Goal: Find specific page/section: Find specific page/section

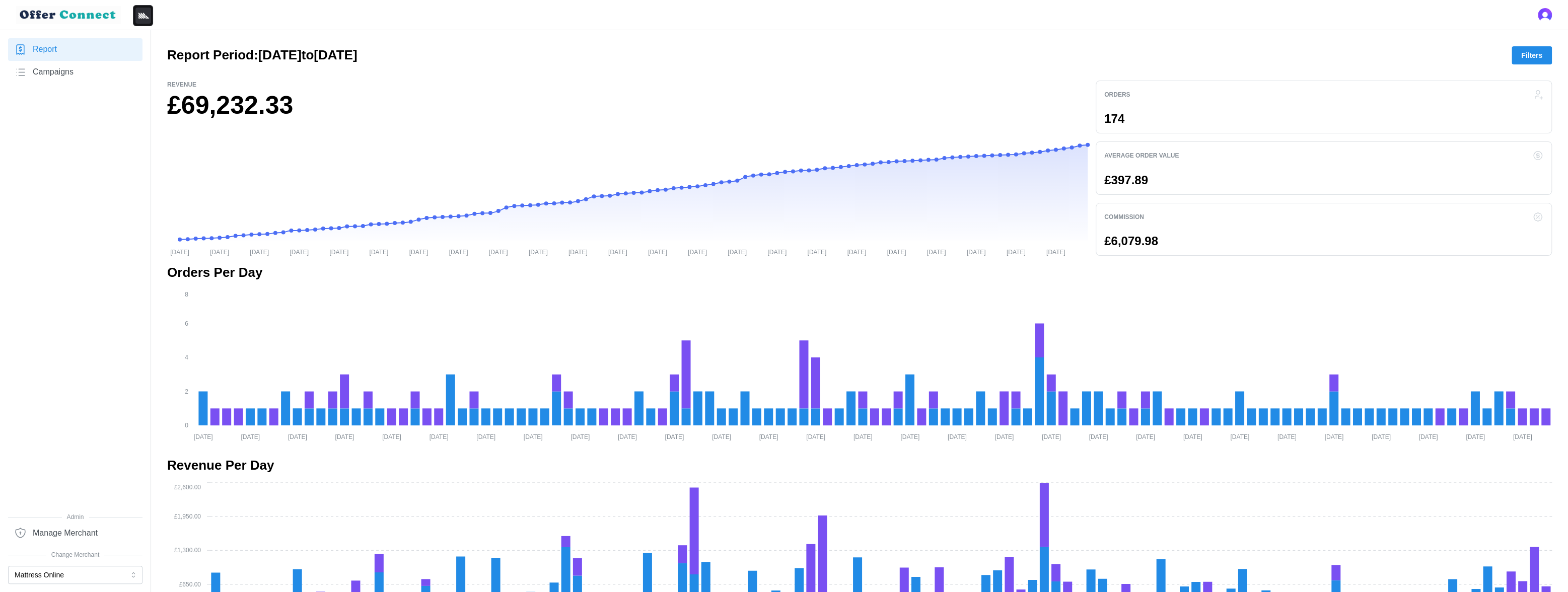
click at [145, 16] on icon "Minimize" at bounding box center [143, 15] width 10 height 6
click at [111, 16] on icon "Heatmap" at bounding box center [111, 16] width 12 height 12
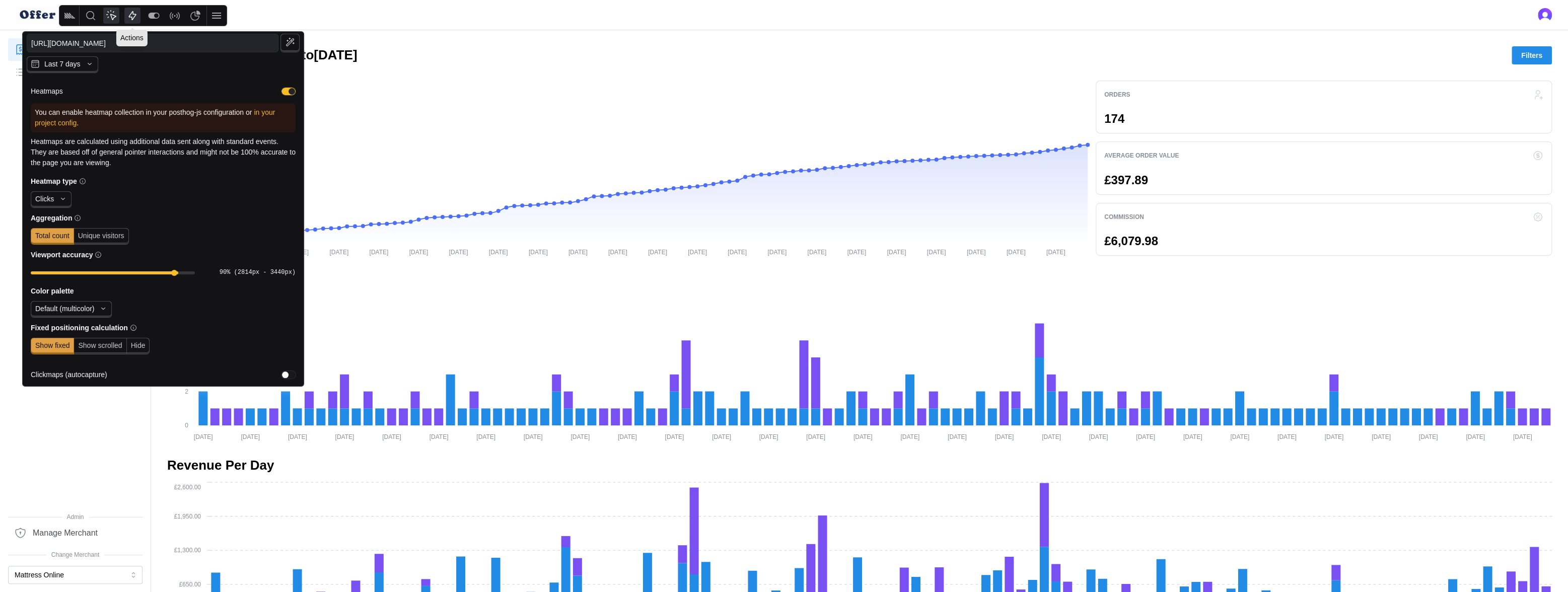
click at [135, 16] on icon "Actions" at bounding box center [132, 15] width 8 height 9
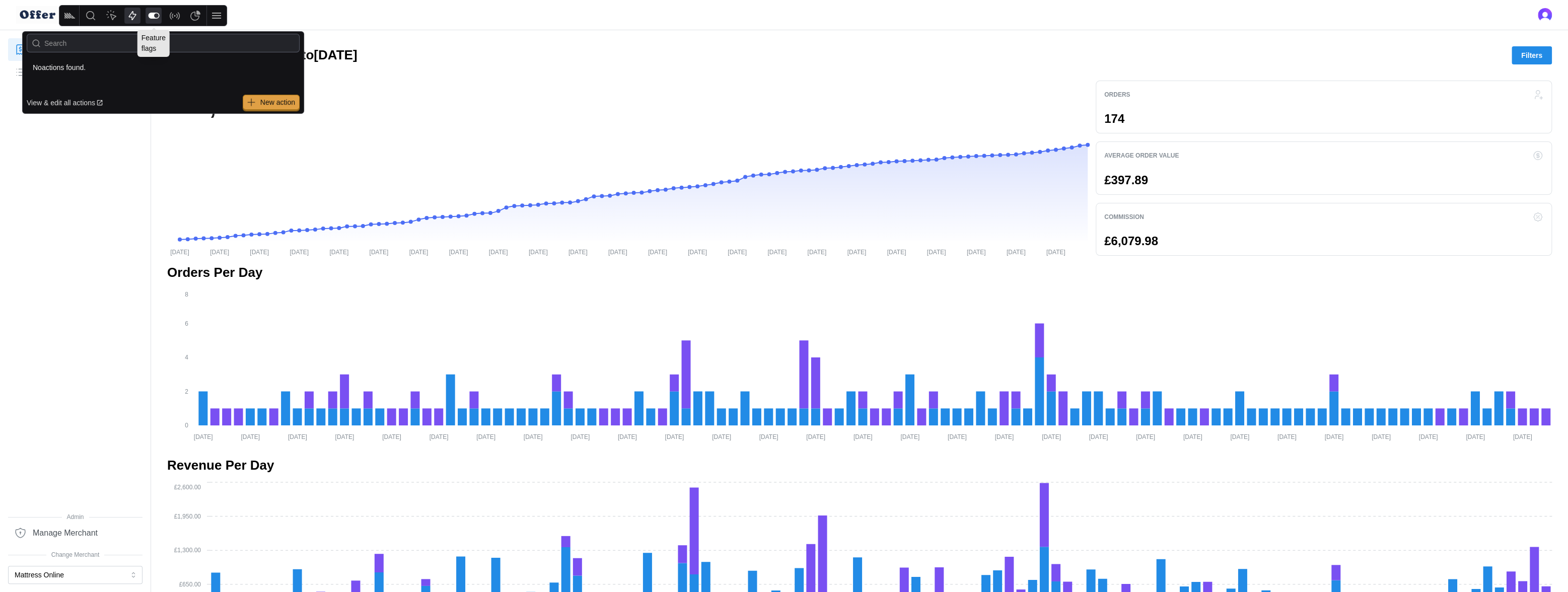
click at [158, 16] on icon "Feature flags" at bounding box center [154, 16] width 12 height 12
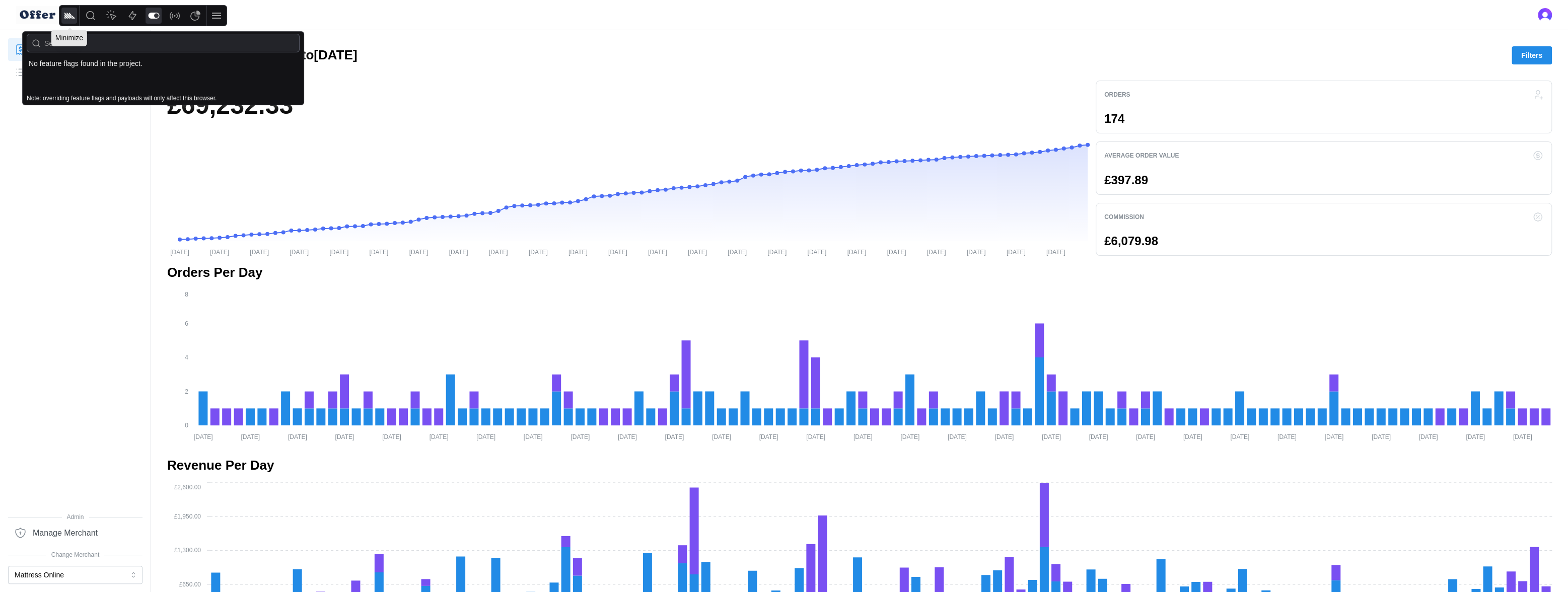
click at [69, 14] on icon "Minimize" at bounding box center [69, 15] width 10 height 6
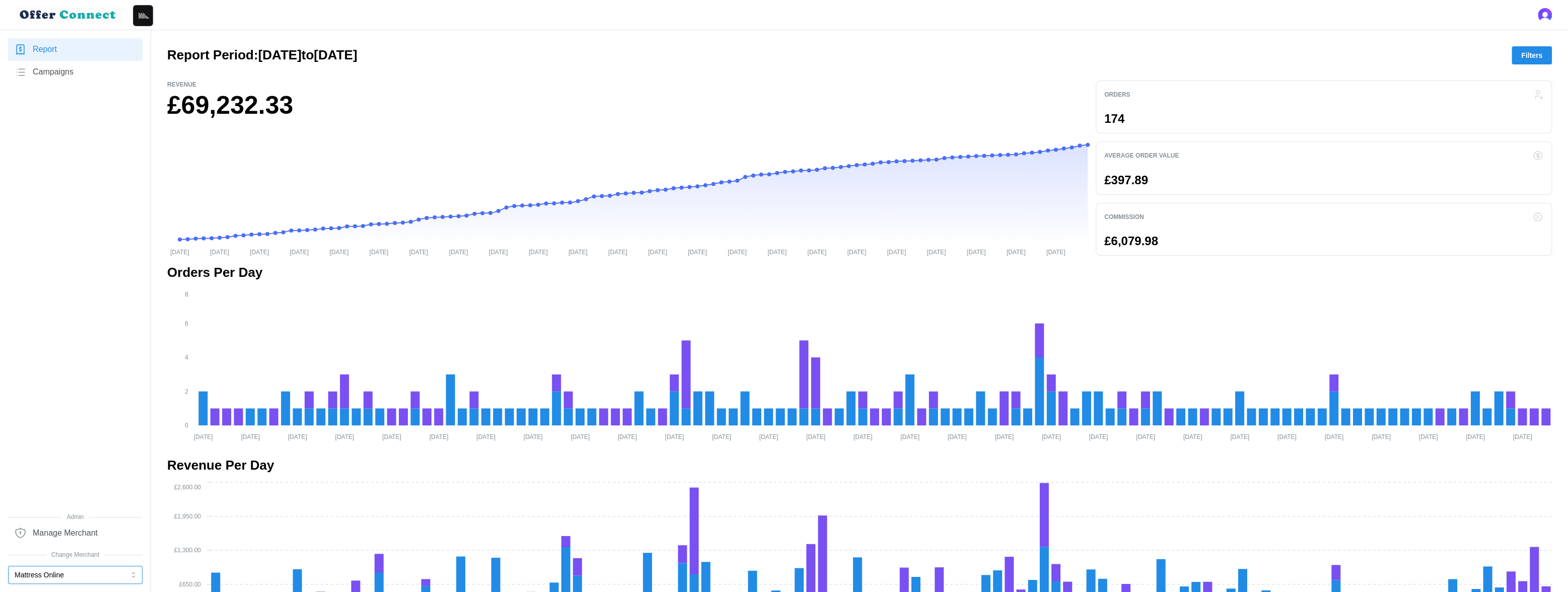
click at [50, 521] on button "Mattress Online" at bounding box center [75, 575] width 134 height 18
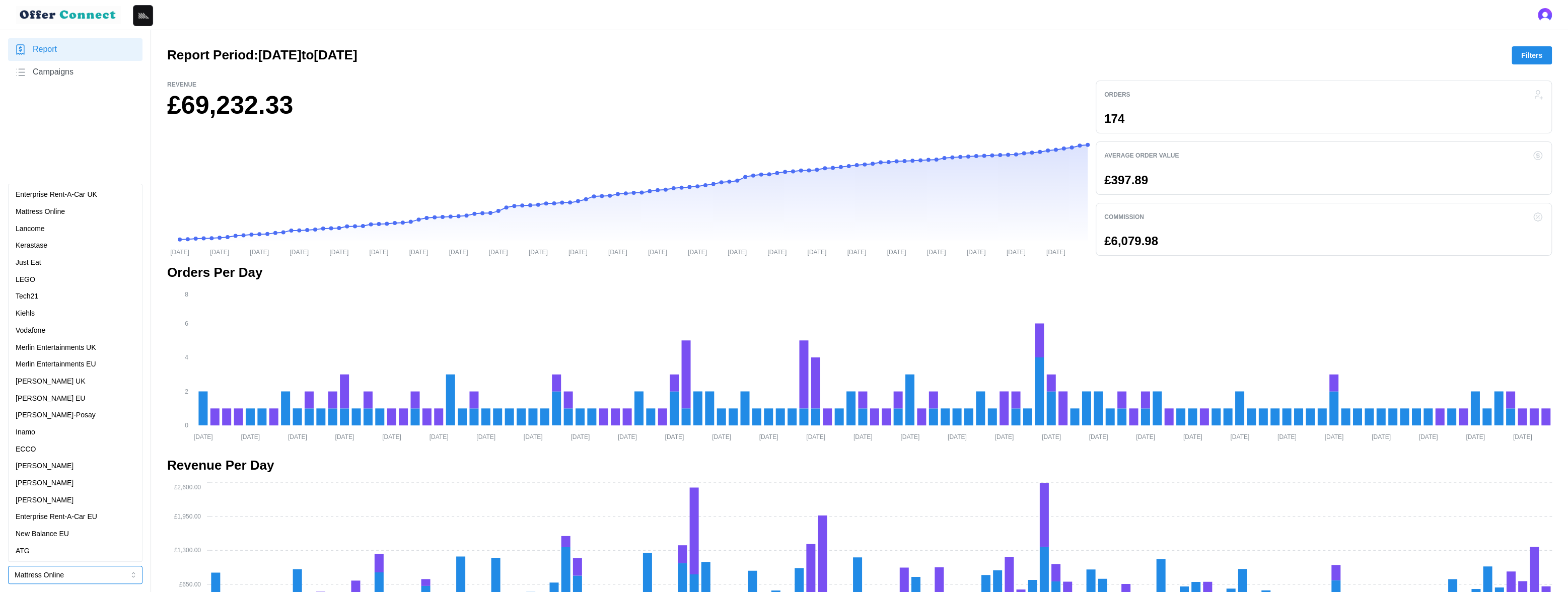
click at [80, 200] on div "Enterprise Rent-A-Car UK" at bounding box center [75, 195] width 130 height 17
